Goal: Find specific page/section

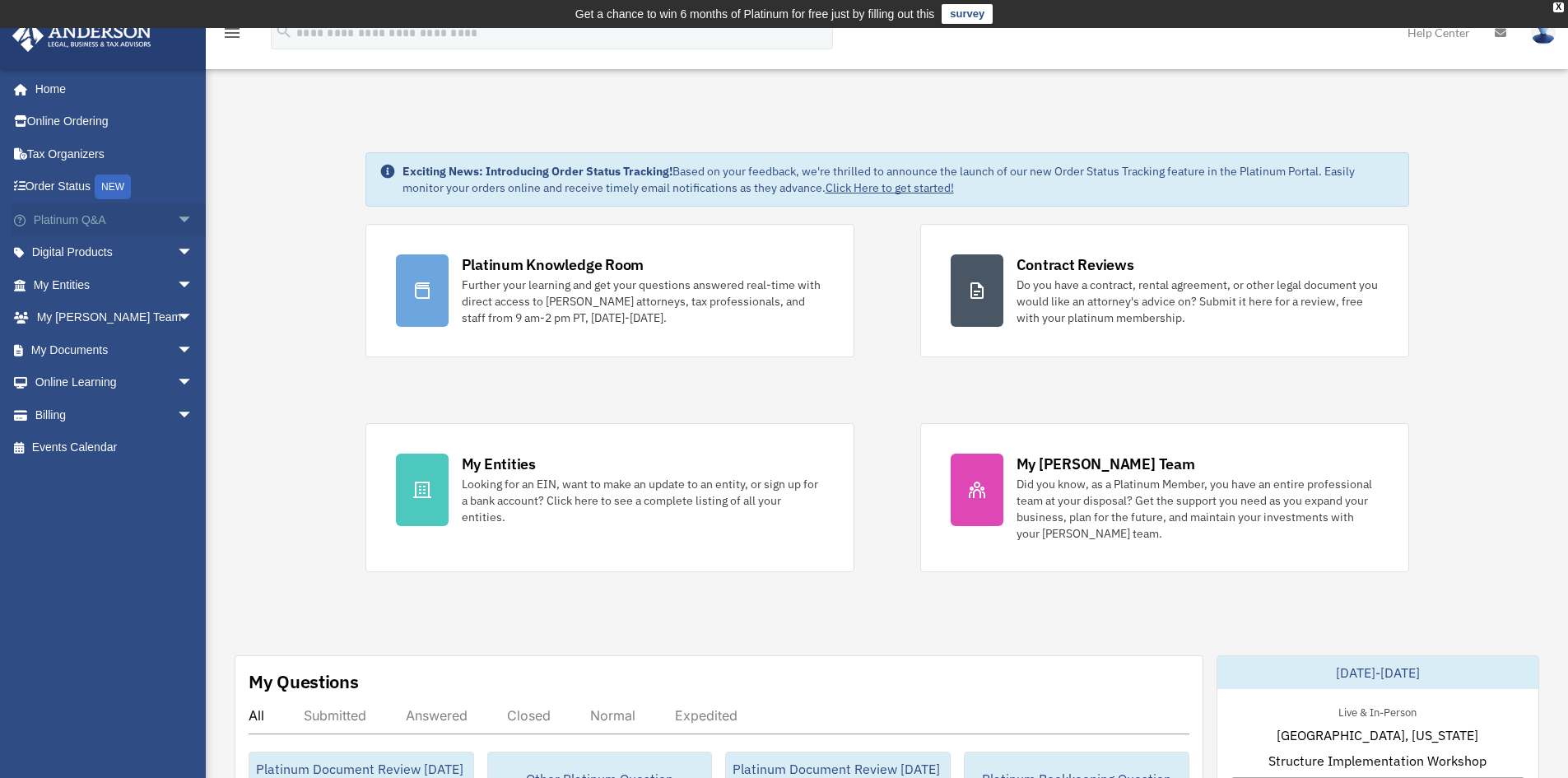
click at [177, 220] on span "arrow_drop_down" at bounding box center [193, 220] width 33 height 34
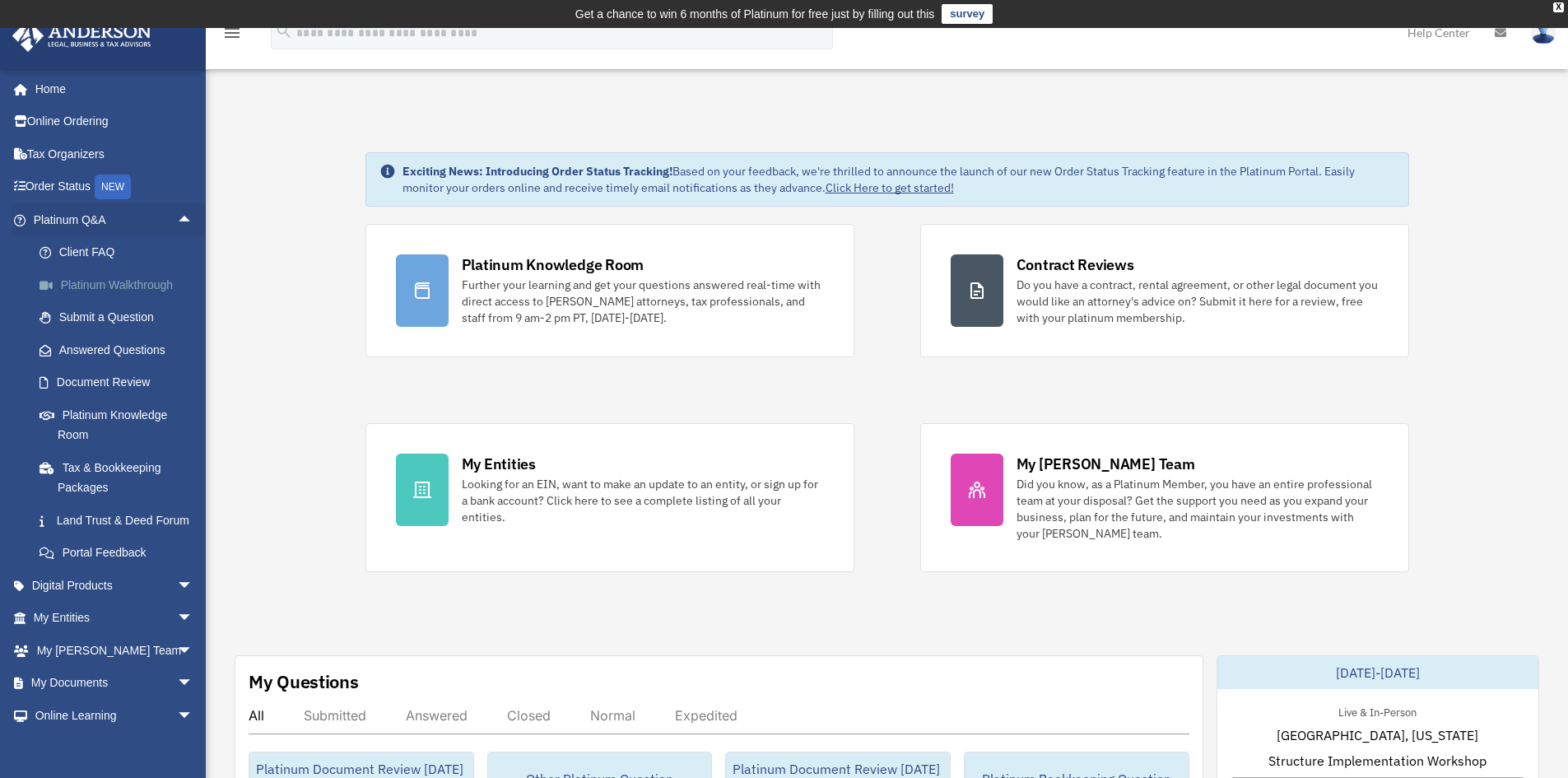
click at [121, 285] on link "Platinum Walkthrough" at bounding box center [120, 285] width 195 height 33
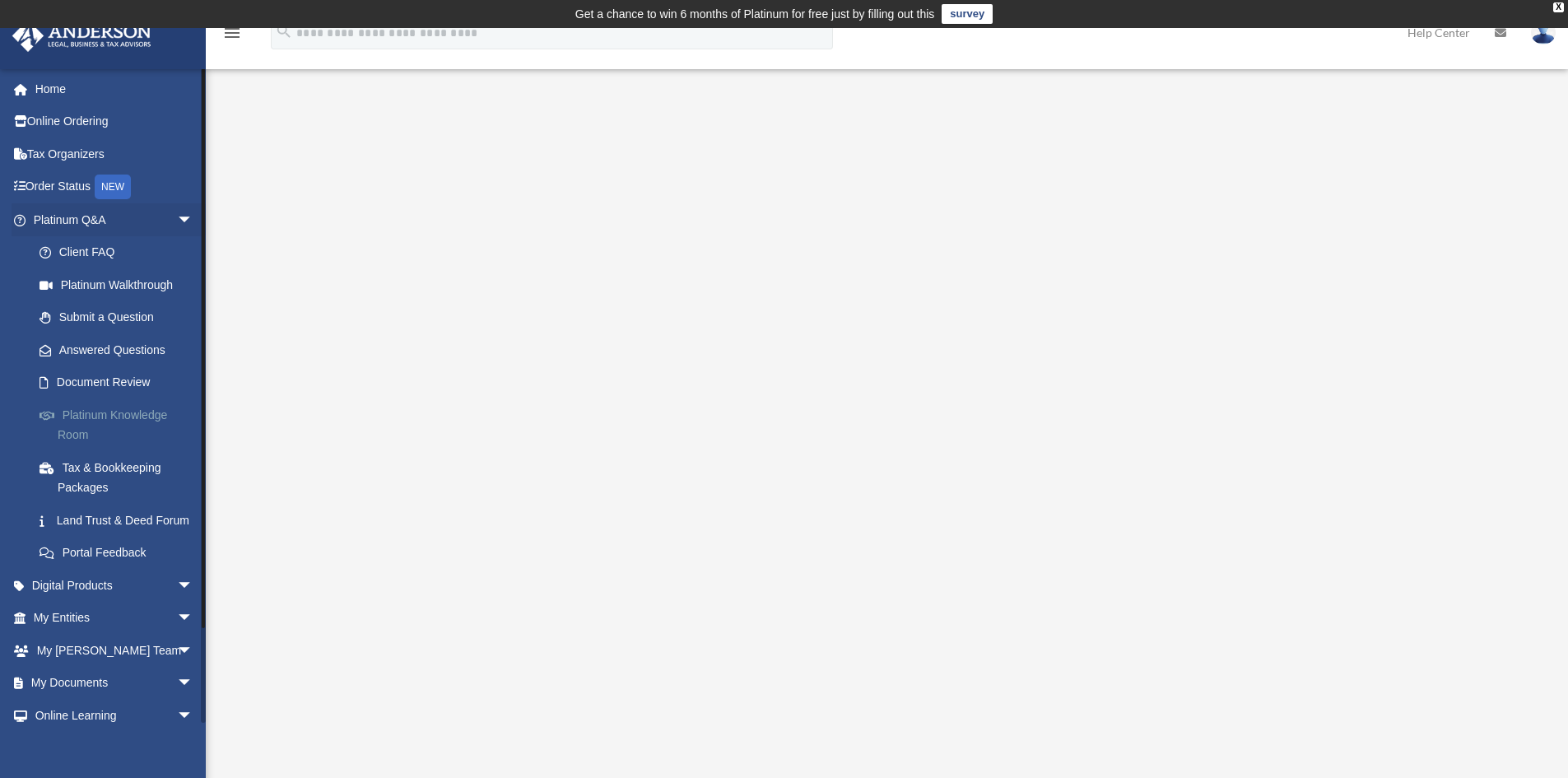
click at [120, 414] on link "Platinum Knowledge Room" at bounding box center [120, 425] width 195 height 53
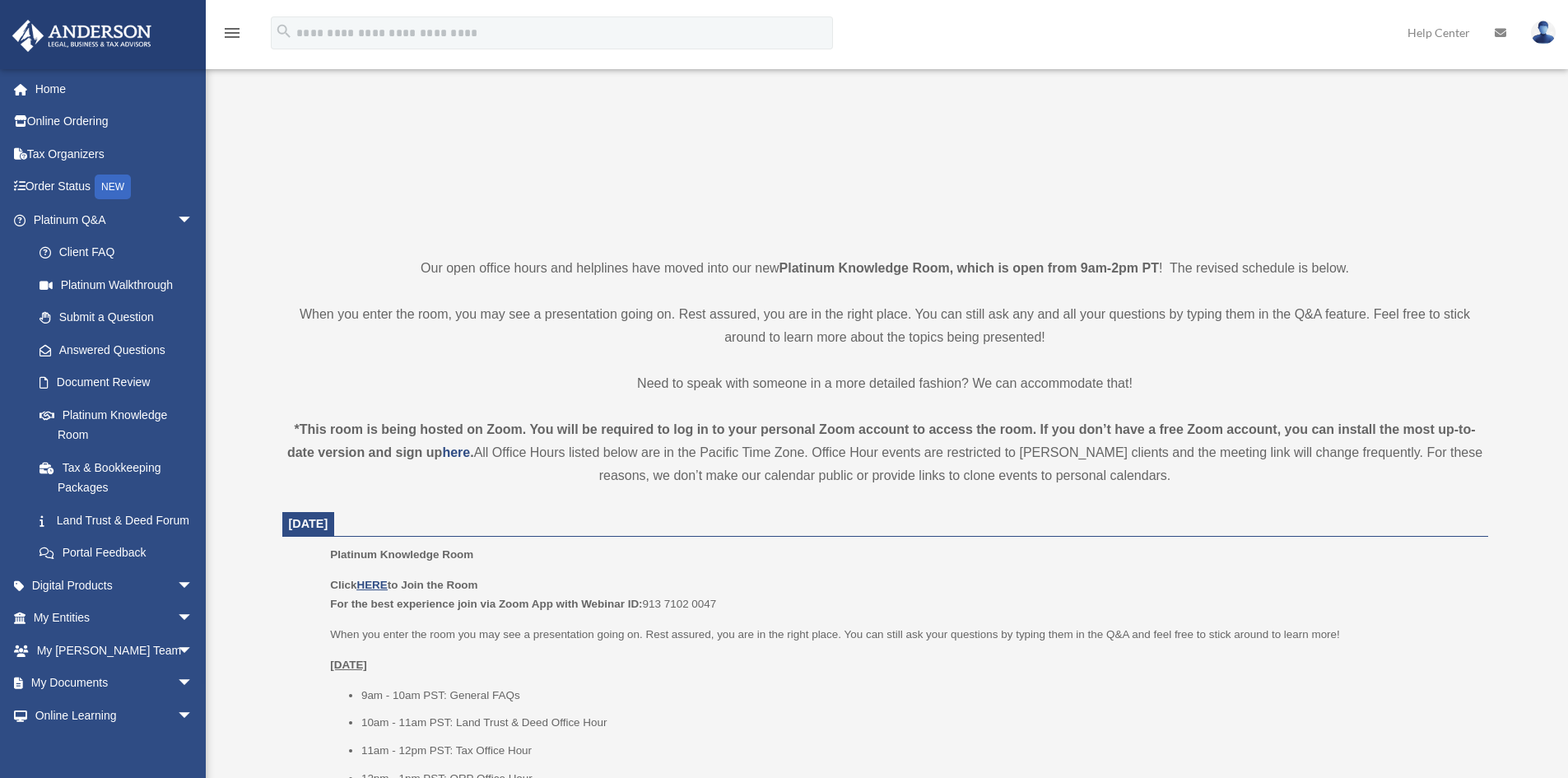
scroll to position [247, 0]
drag, startPoint x: 645, startPoint y: 604, endPoint x: 720, endPoint y: 604, distance: 75.0
click at [720, 604] on p "Click HERE to Join the Room For the best experience join via Zoom App with Webi…" at bounding box center [903, 595] width 1146 height 38
copy p "913 7102 0047"
